Goal: Task Accomplishment & Management: Complete application form

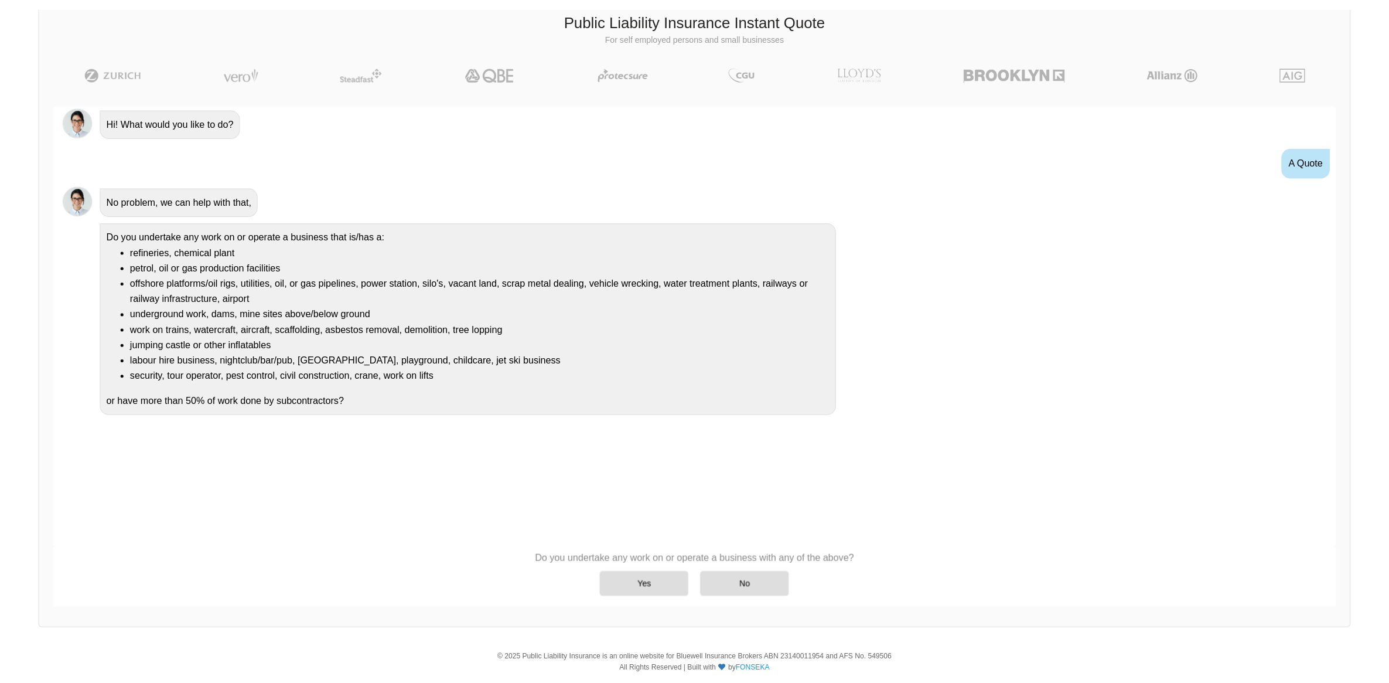
scroll to position [56, 0]
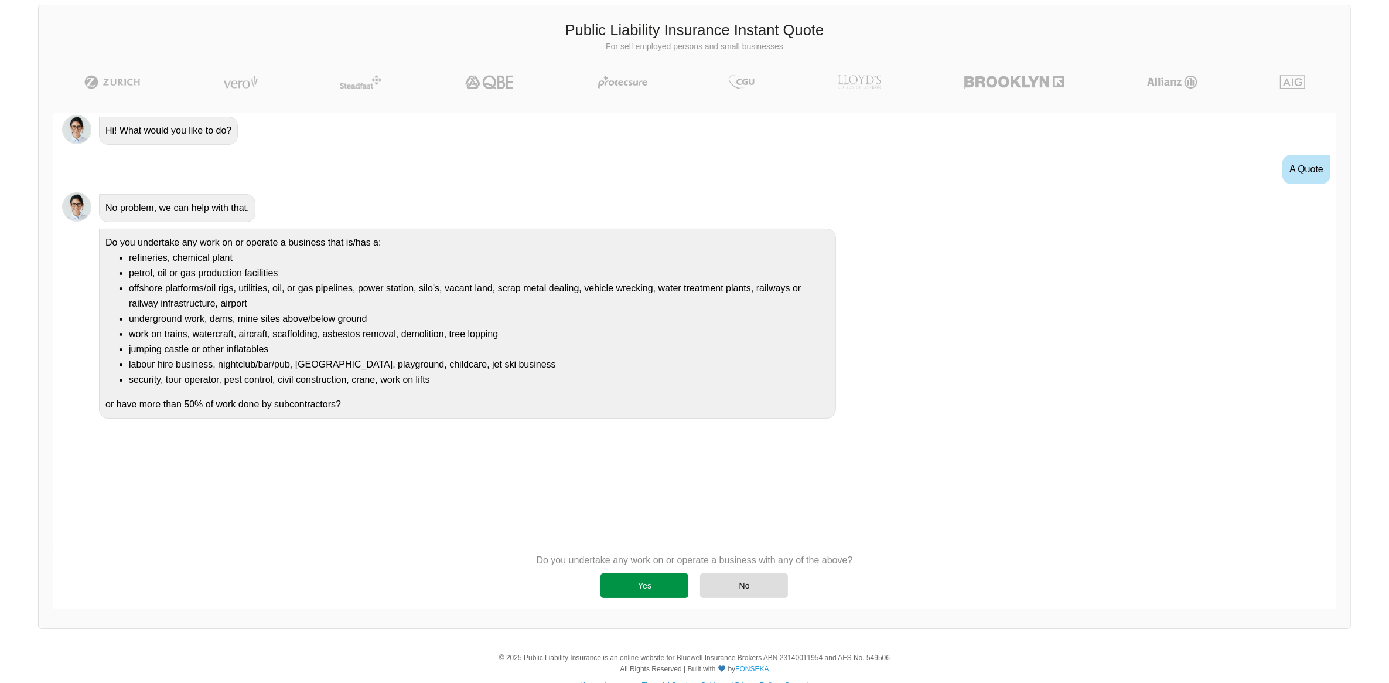
click at [629, 581] on div "Yes" at bounding box center [645, 585] width 88 height 25
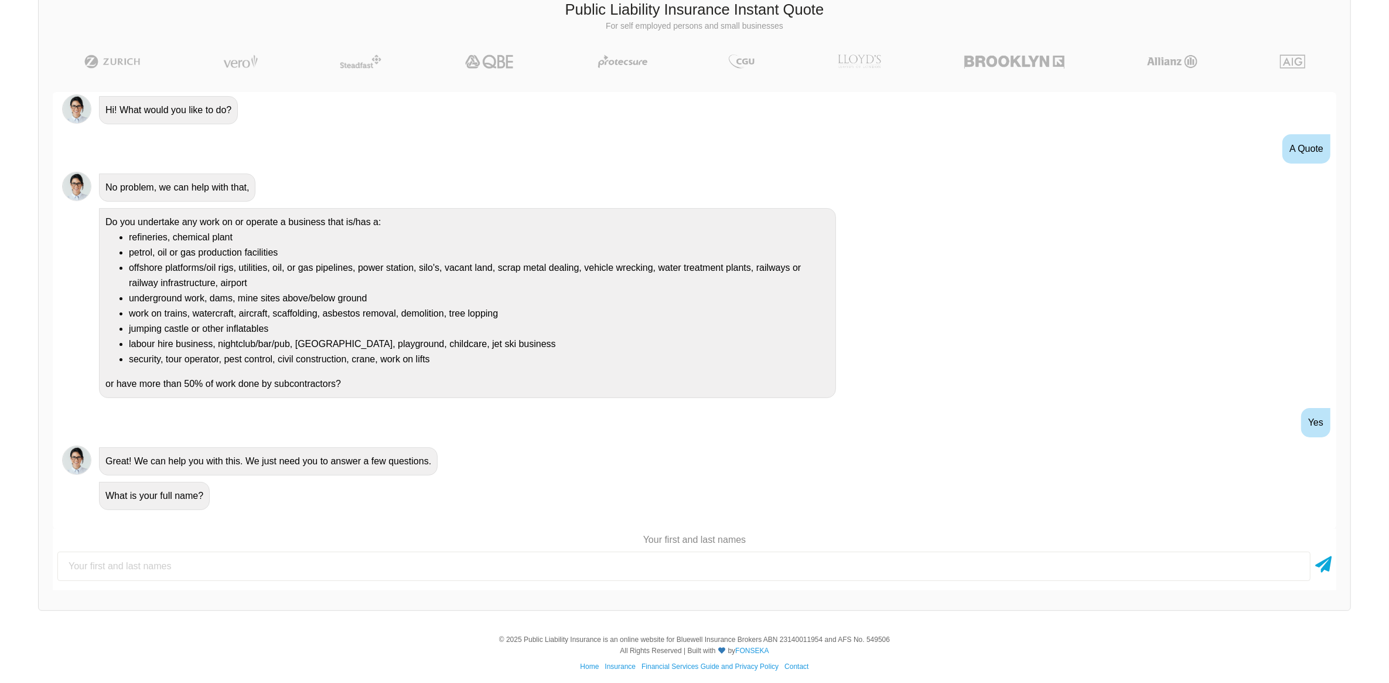
scroll to position [83, 0]
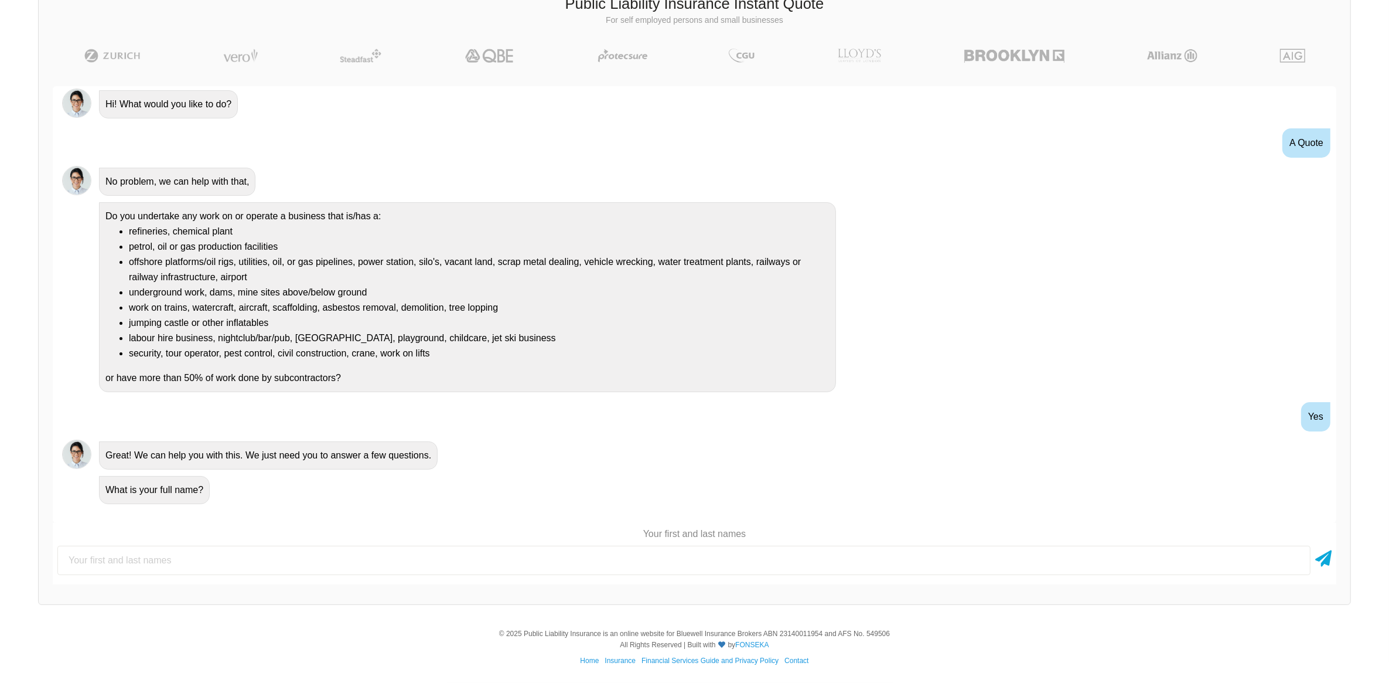
click at [313, 552] on input "text" at bounding box center [683, 560] width 1253 height 29
click at [189, 555] on input "text" at bounding box center [683, 560] width 1253 height 29
type input "[PERSON_NAME]"
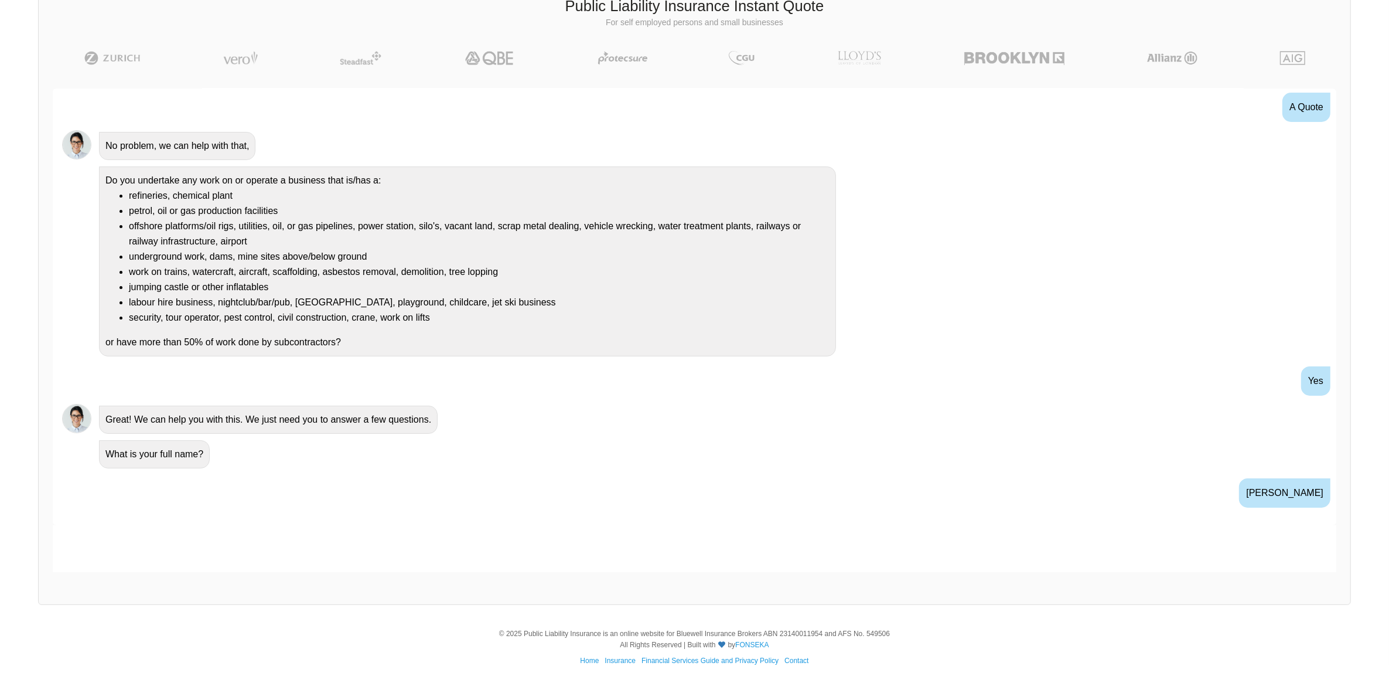
scroll to position [130, 0]
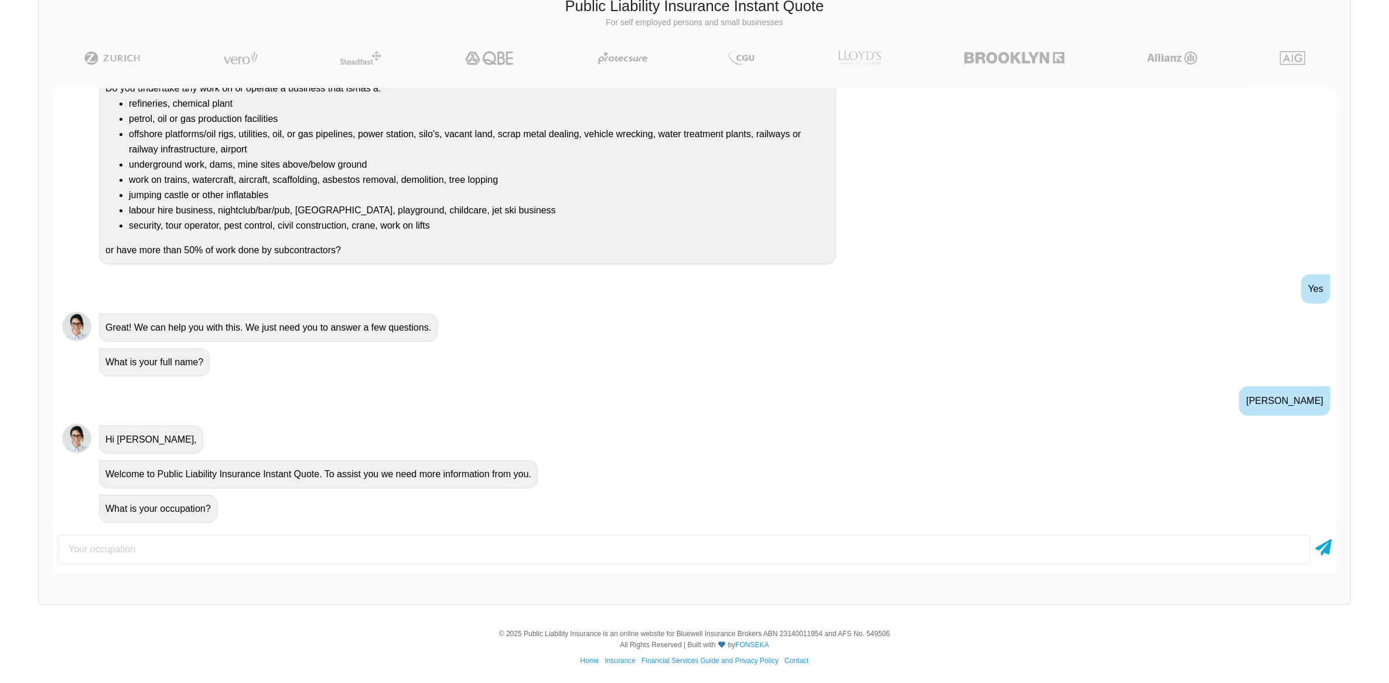
click at [189, 555] on input "text" at bounding box center [683, 548] width 1253 height 29
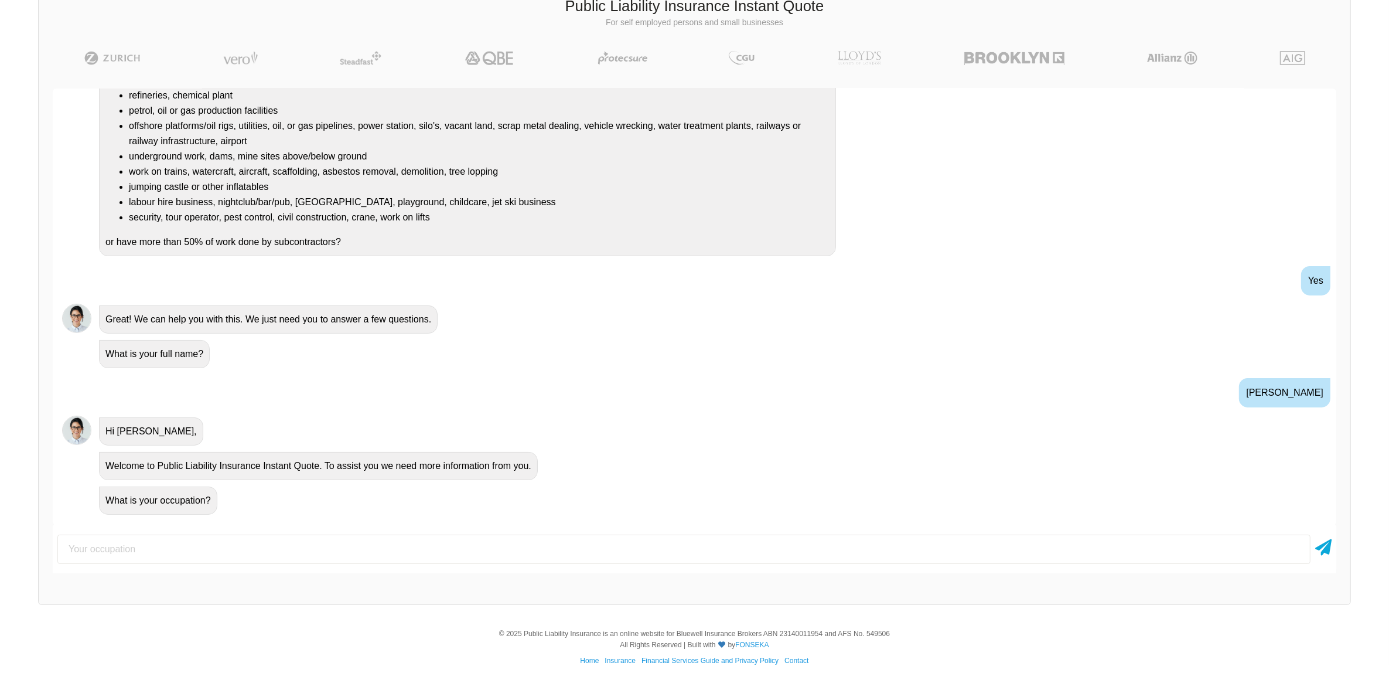
scroll to position [142, 0]
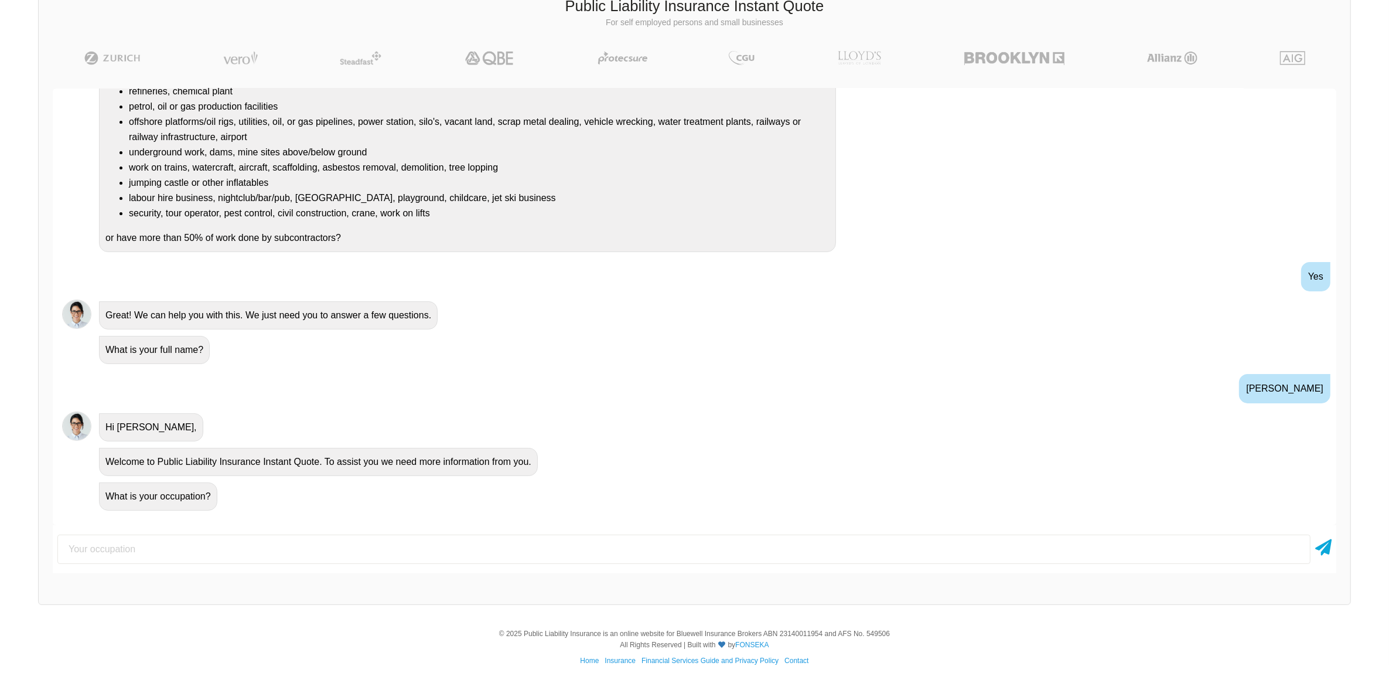
click at [130, 558] on input "text" at bounding box center [683, 548] width 1253 height 29
type input "W"
type input "Our company is a developer"
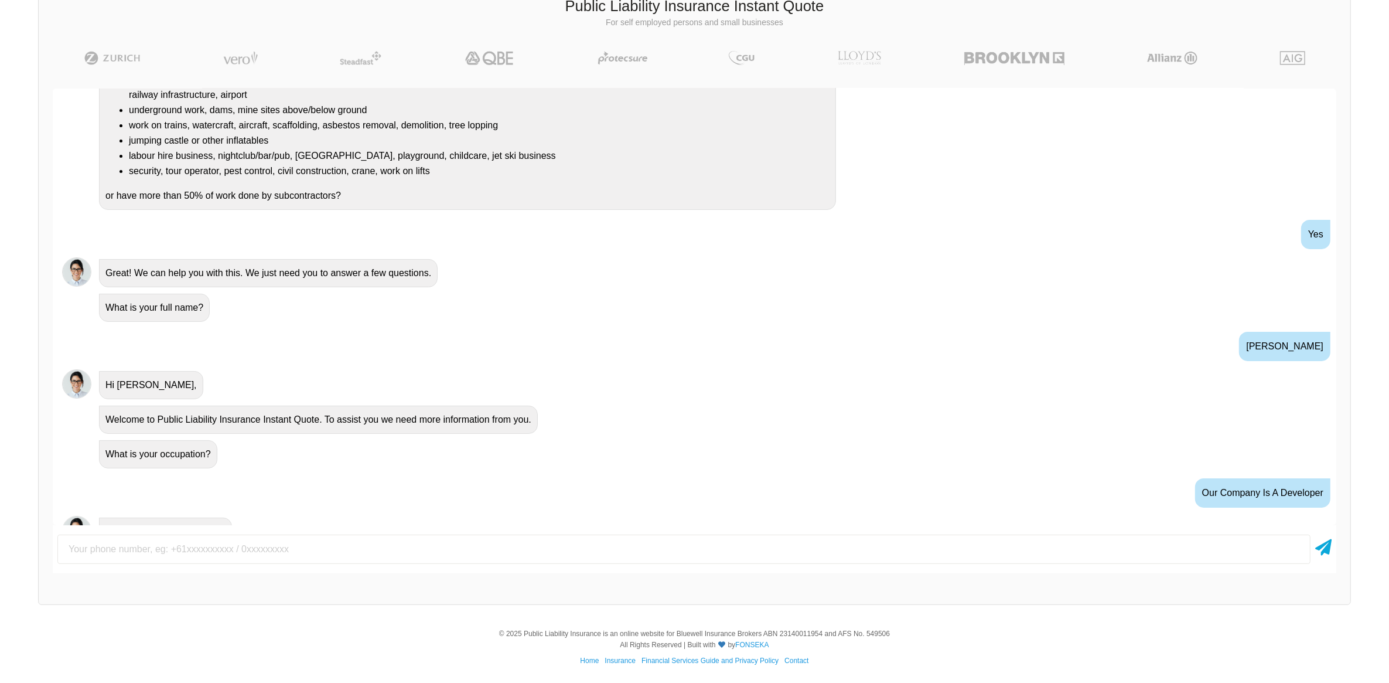
scroll to position [206, 0]
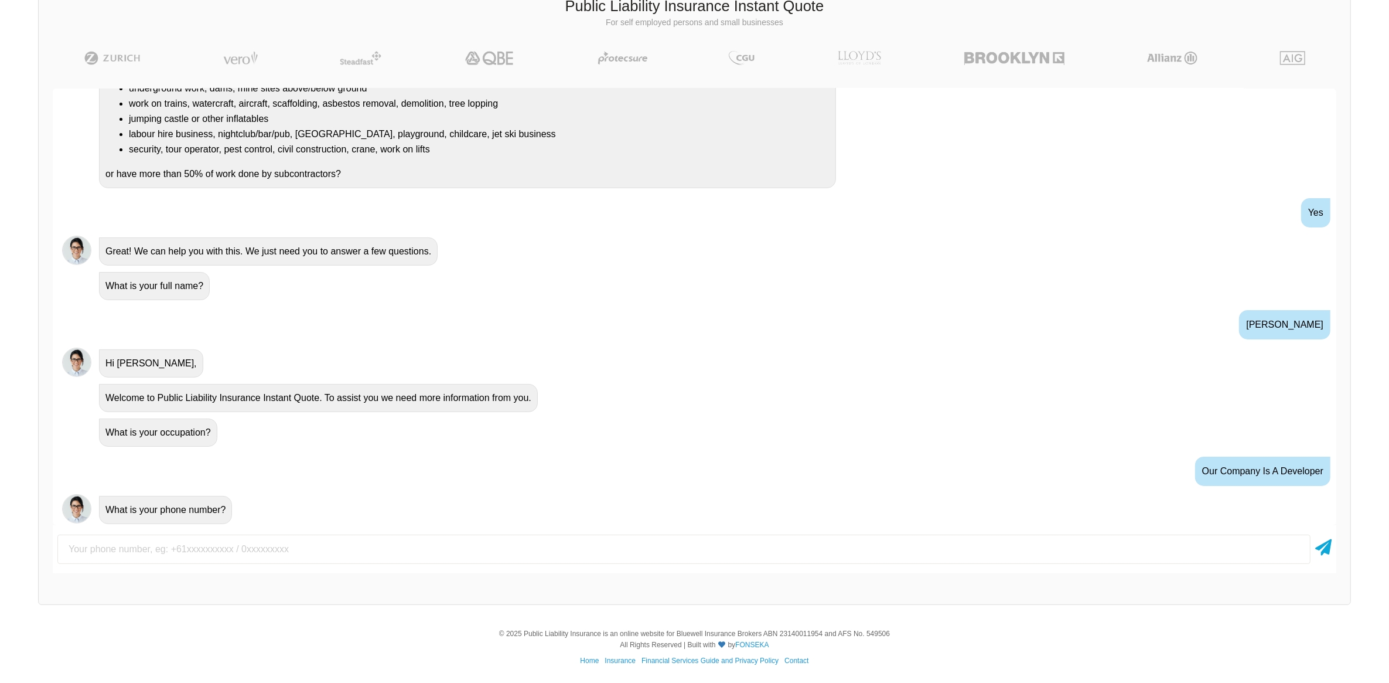
click at [238, 557] on input "text" at bounding box center [683, 548] width 1253 height 29
type input "[PHONE_NUMBER]"
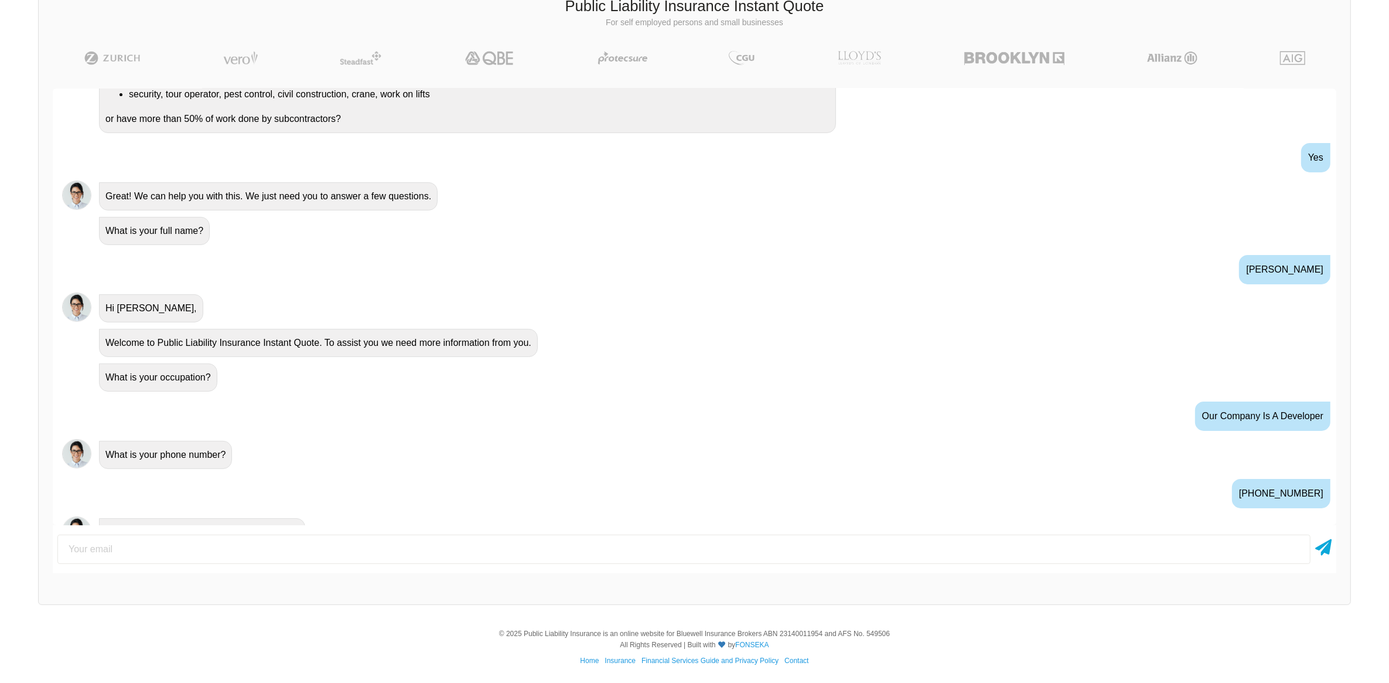
scroll to position [283, 0]
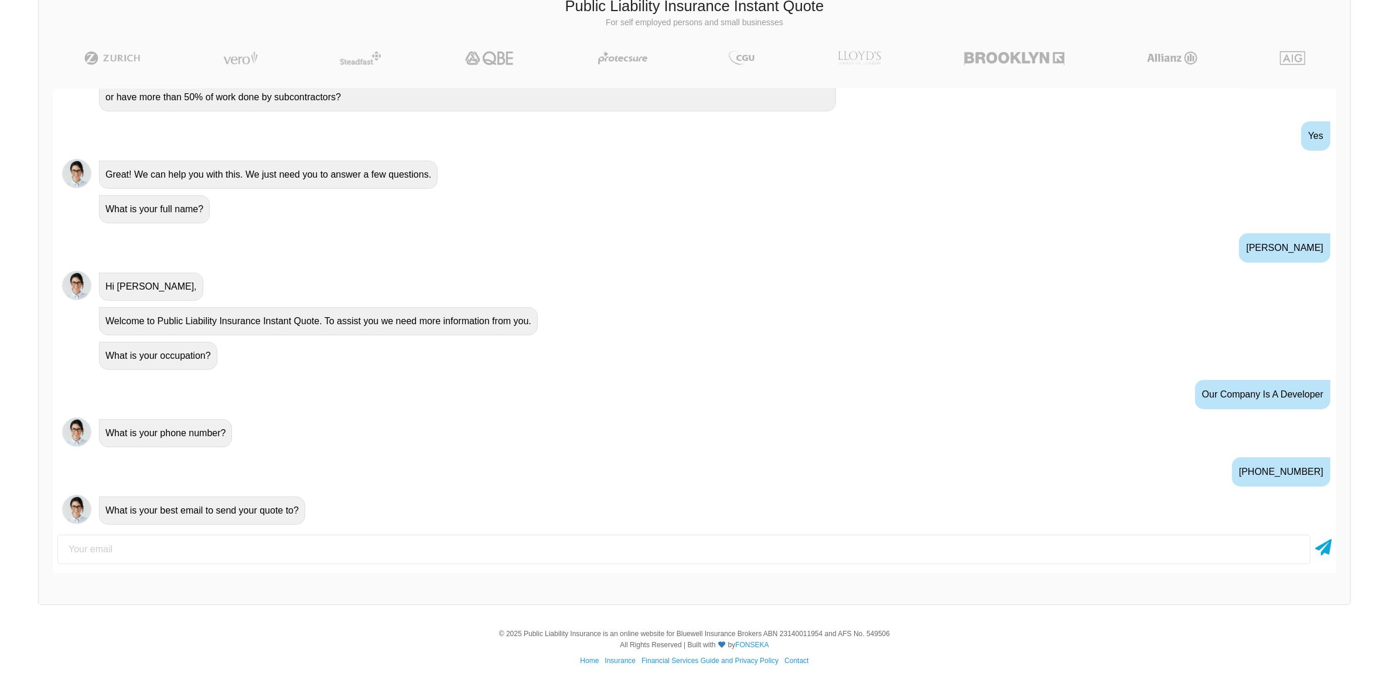
click at [217, 551] on input "email" at bounding box center [683, 548] width 1253 height 29
type input "[EMAIL_ADDRESS][DOMAIN_NAME]"
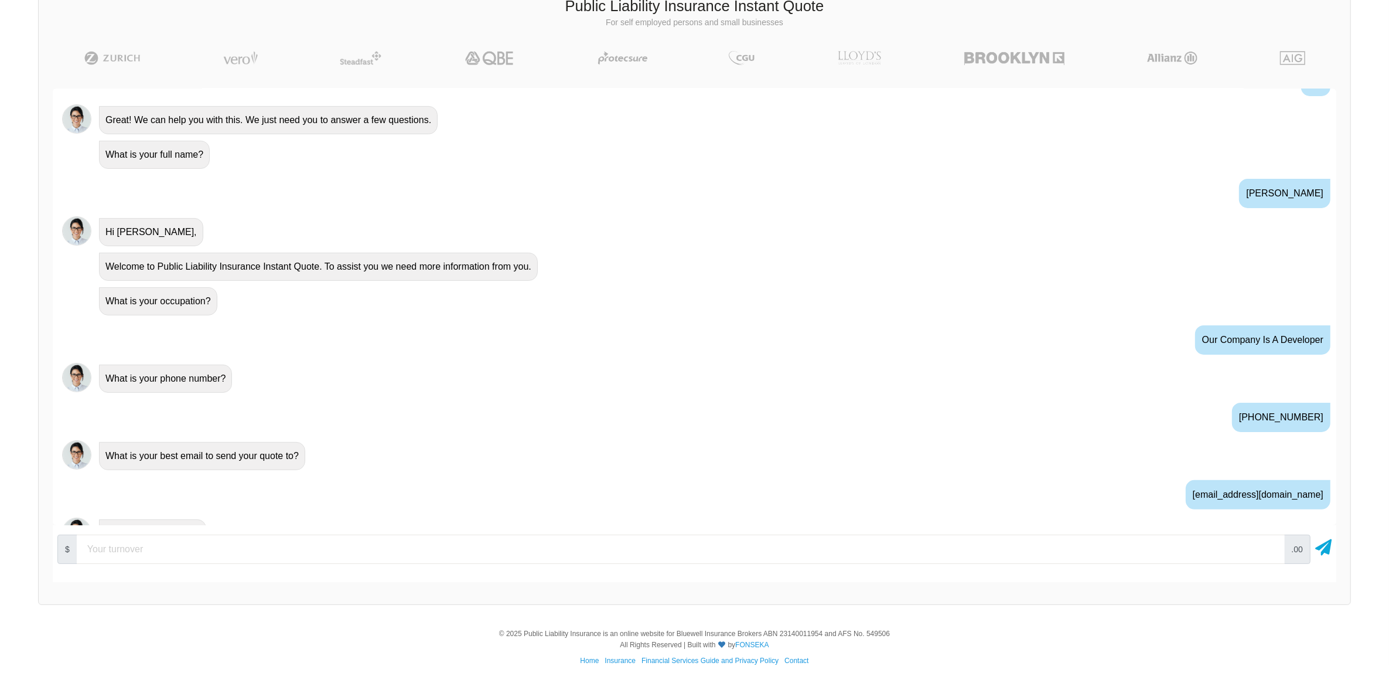
scroll to position [360, 0]
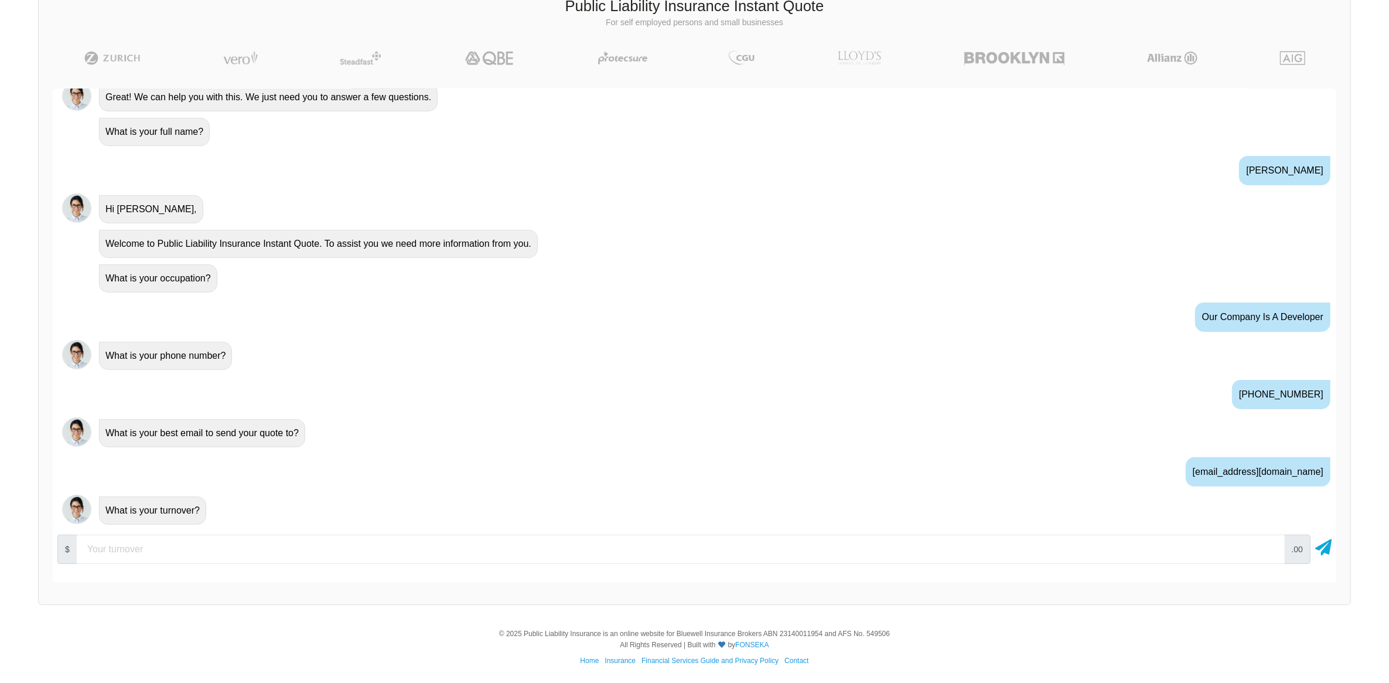
click at [183, 547] on input "number" at bounding box center [681, 548] width 1208 height 29
type input "5"
type input "1000000"
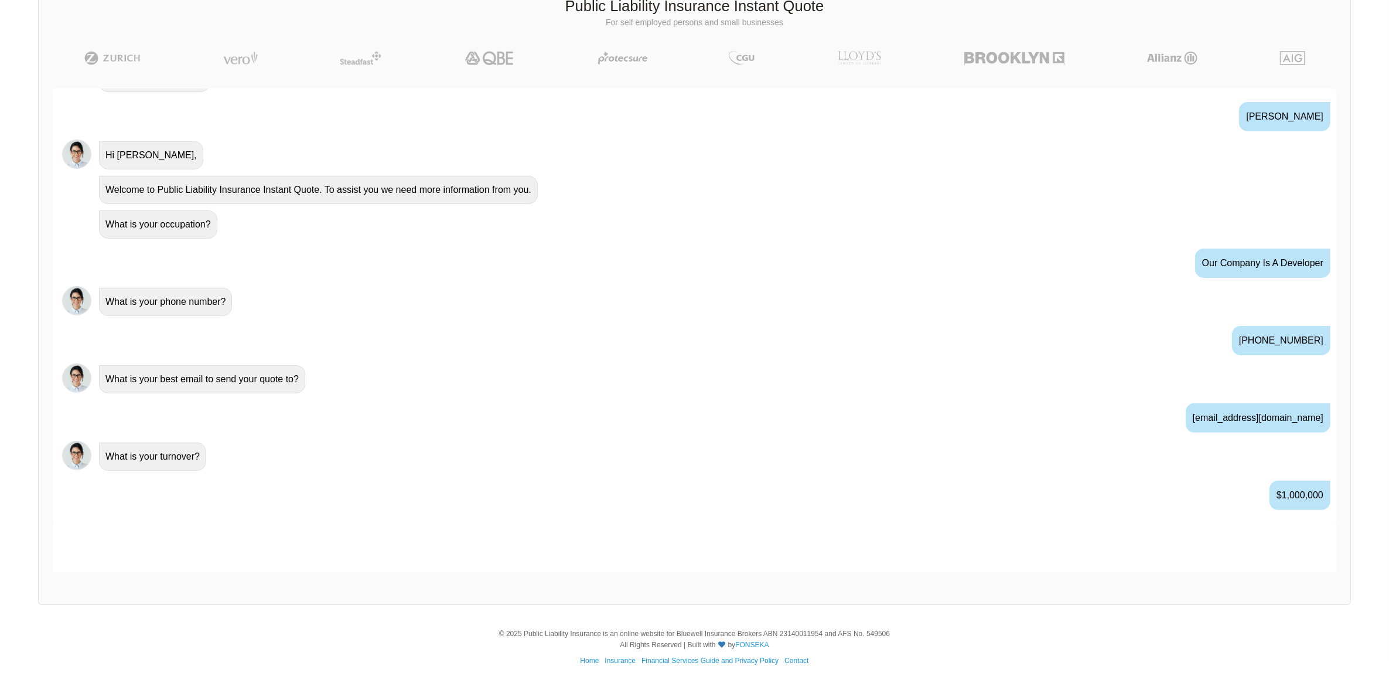
scroll to position [437, 0]
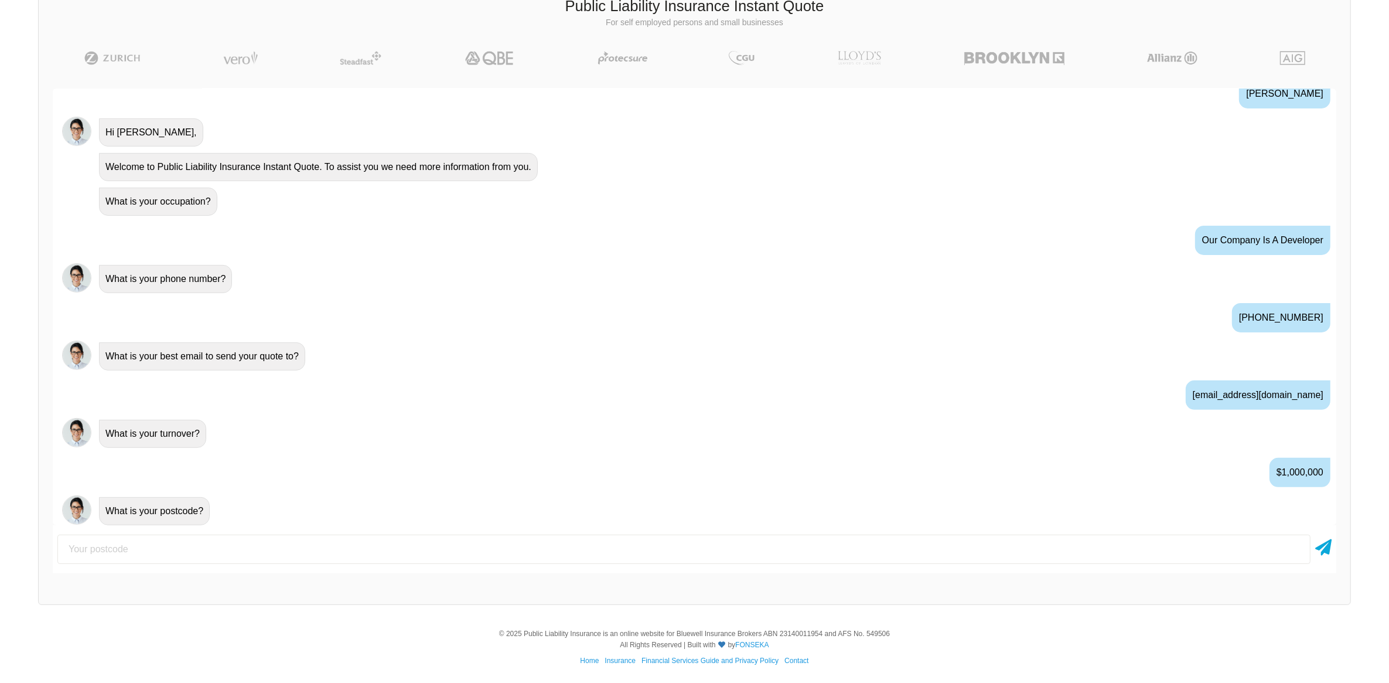
click at [1308, 480] on div "$1,000,000" at bounding box center [1300, 472] width 61 height 29
click at [831, 552] on input "number" at bounding box center [683, 548] width 1253 height 29
click at [830, 550] on input "number" at bounding box center [683, 548] width 1253 height 29
click at [83, 550] on input "number" at bounding box center [683, 548] width 1253 height 29
type input "4112"
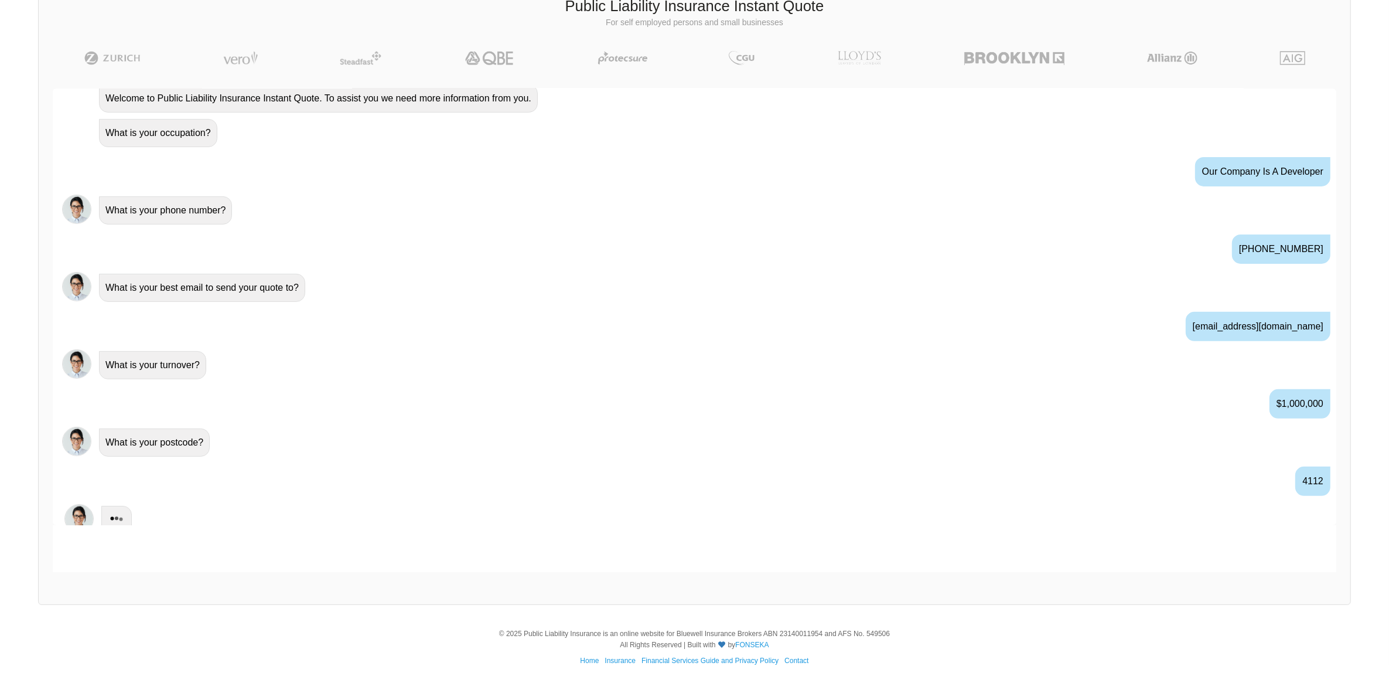
scroll to position [513, 0]
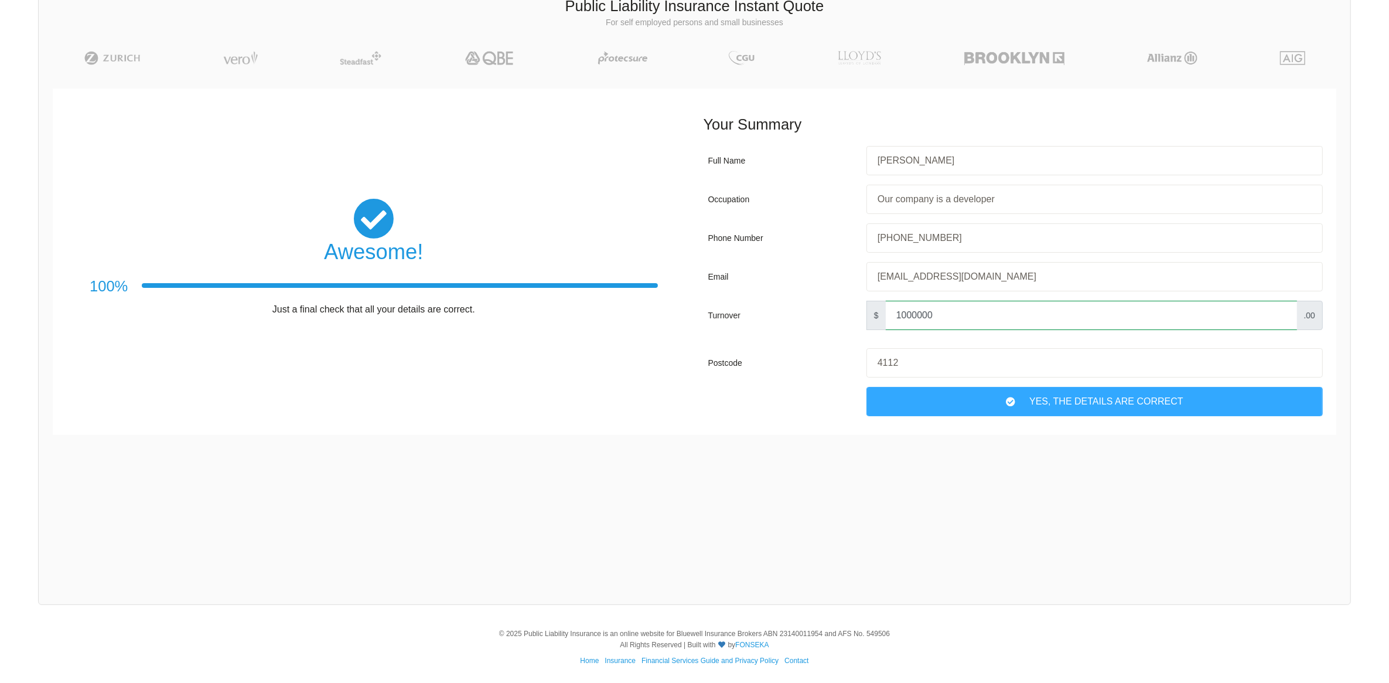
click at [903, 317] on input "1000000" at bounding box center [1091, 315] width 411 height 29
click at [907, 316] on input "1000000" at bounding box center [1091, 315] width 411 height 29
click at [920, 315] on input "1000000" at bounding box center [1091, 315] width 411 height 29
click at [920, 313] on input "10000000" at bounding box center [1091, 315] width 411 height 29
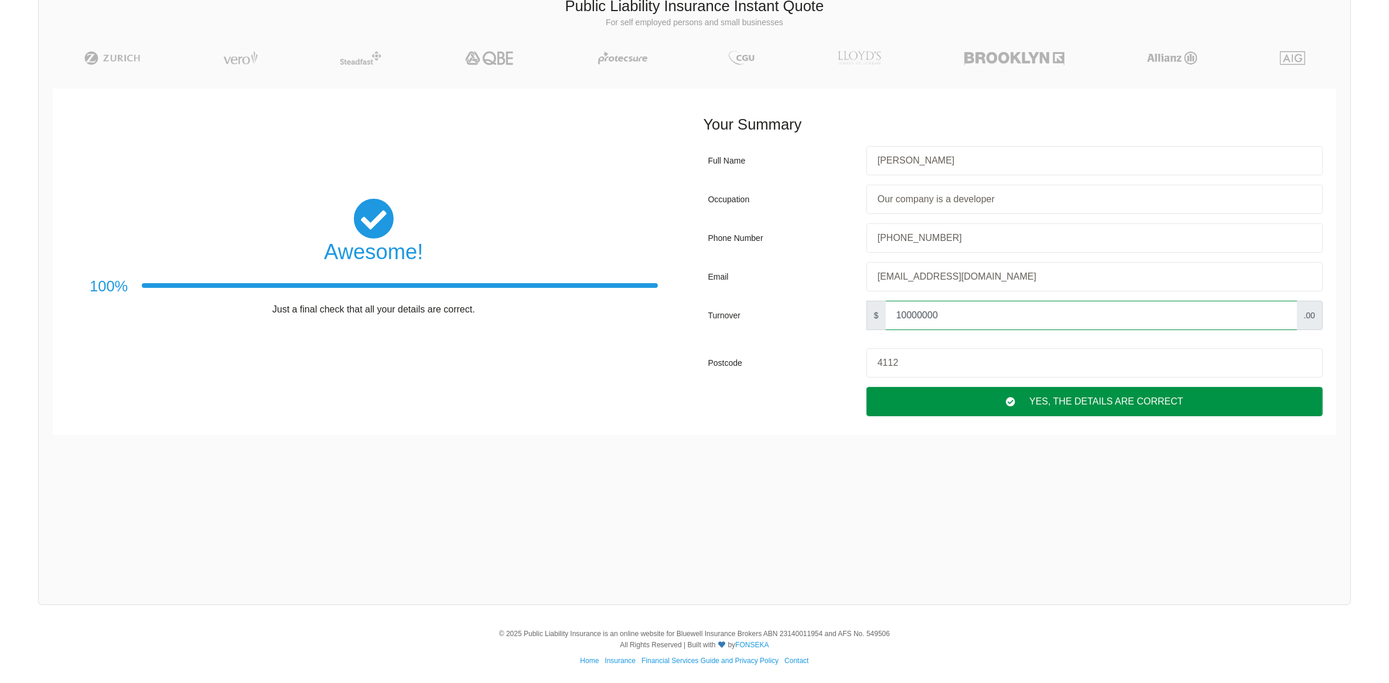
type input "10000000"
click at [962, 405] on div "Yes, The Details are correct" at bounding box center [1095, 401] width 456 height 29
